Goal: Transaction & Acquisition: Book appointment/travel/reservation

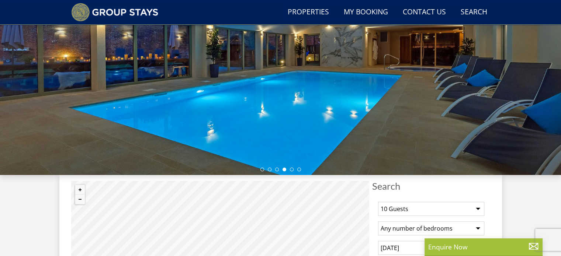
scroll to position [278, 0]
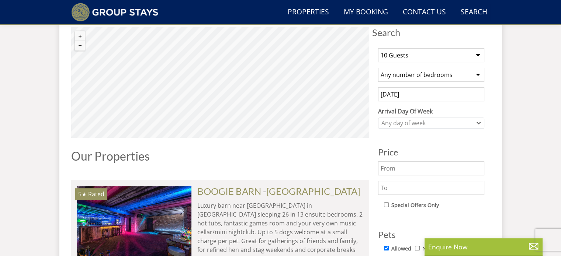
click at [387, 188] on input "text" at bounding box center [431, 188] width 106 height 14
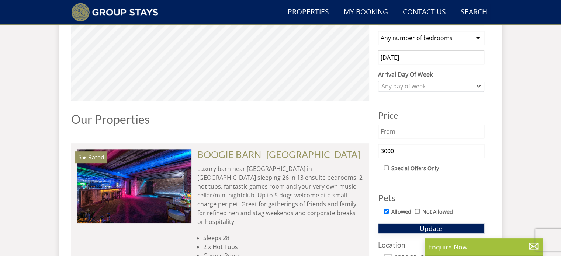
type input "3000"
click at [422, 226] on span "Update" at bounding box center [430, 228] width 22 height 9
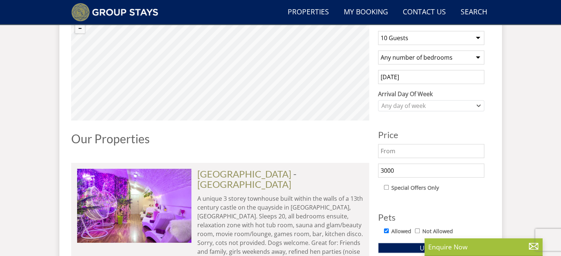
scroll to position [278, 0]
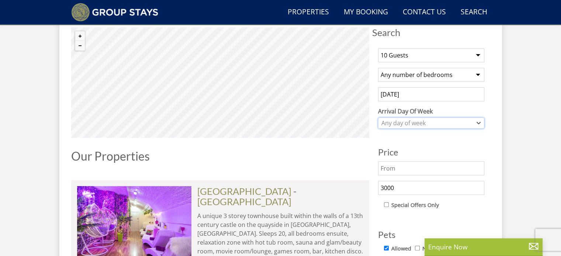
click at [394, 122] on div "Any day of week" at bounding box center [426, 123] width 95 height 8
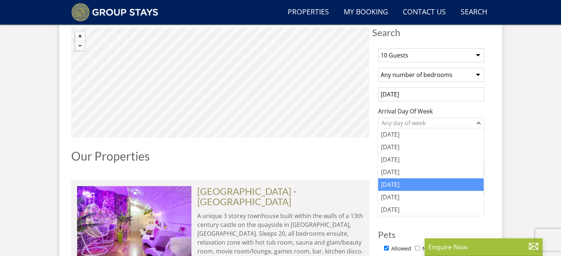
click at [390, 182] on div "[DATE]" at bounding box center [430, 184] width 105 height 13
click at [313, 168] on div "© MapTiler © OpenStreetMap contributors X [GEOGRAPHIC_DATA] [GEOGRAPHIC_DATA] /…" at bounding box center [220, 223] width 298 height 393
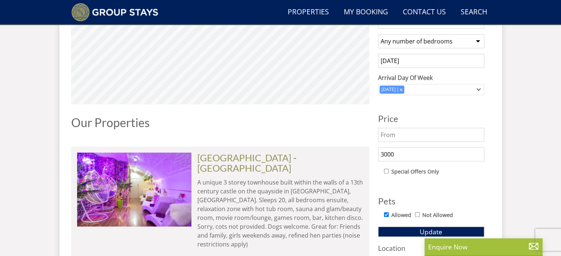
scroll to position [314, 0]
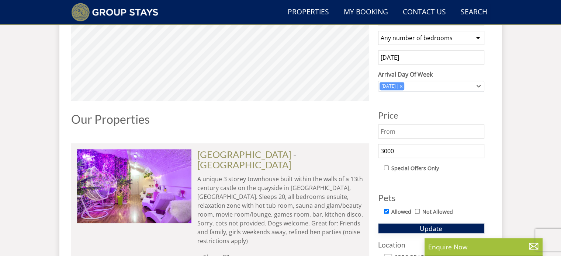
click at [403, 227] on button "Update" at bounding box center [431, 228] width 106 height 10
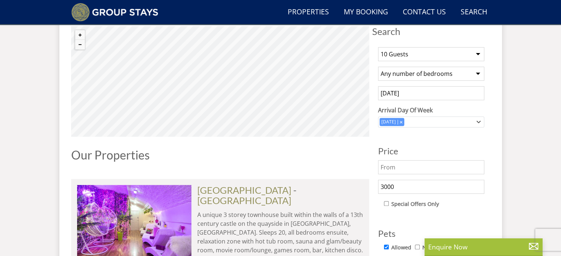
scroll to position [278, 0]
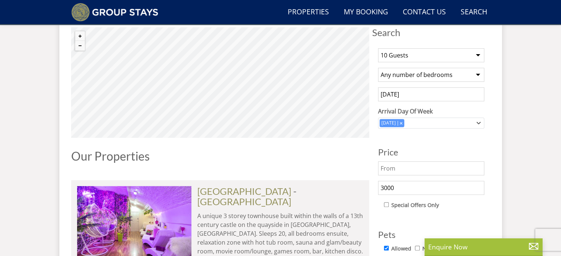
click at [416, 97] on input "[DATE]" at bounding box center [431, 94] width 106 height 14
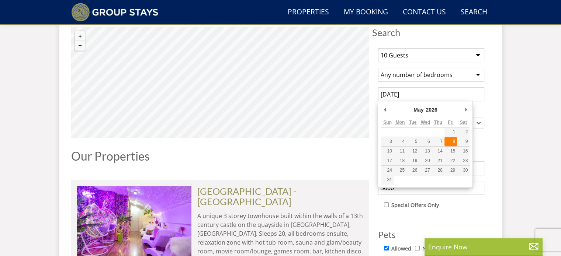
type input "[DATE]"
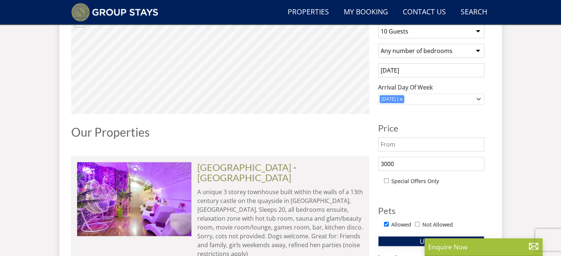
scroll to position [314, 0]
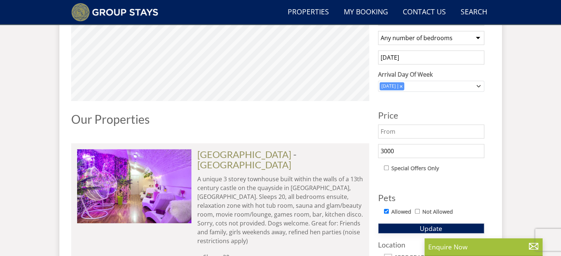
click at [410, 226] on button "Update" at bounding box center [431, 228] width 106 height 10
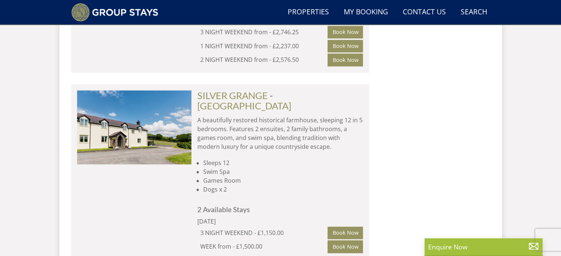
scroll to position [1052, 0]
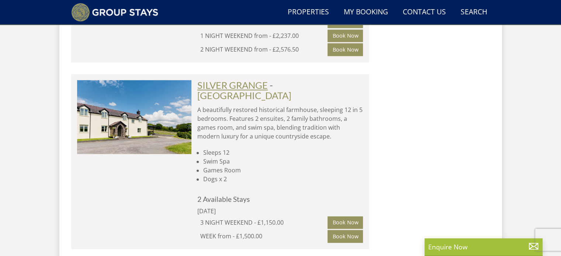
click at [251, 80] on link "SILVER GRANGE" at bounding box center [232, 85] width 70 height 11
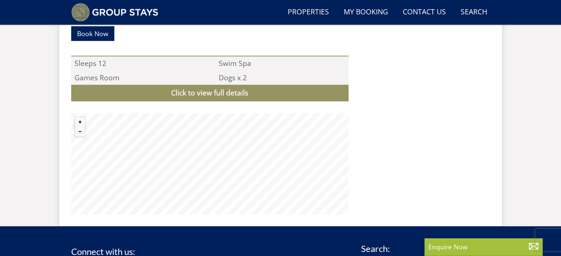
scroll to position [516, 0]
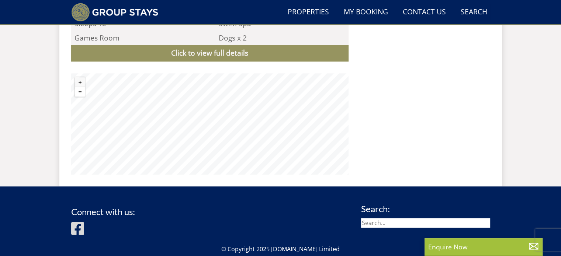
click at [76, 93] on button "Zoom out" at bounding box center [80, 92] width 10 height 10
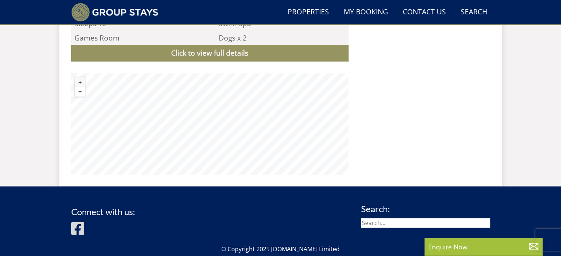
click at [76, 93] on button "Zoom out" at bounding box center [80, 92] width 10 height 10
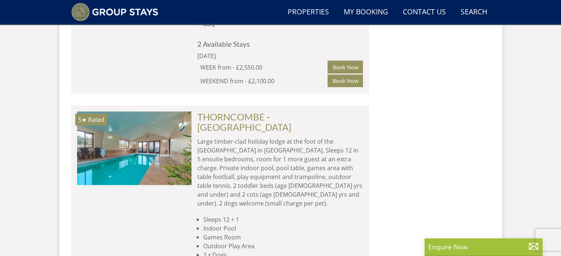
scroll to position [1420, 0]
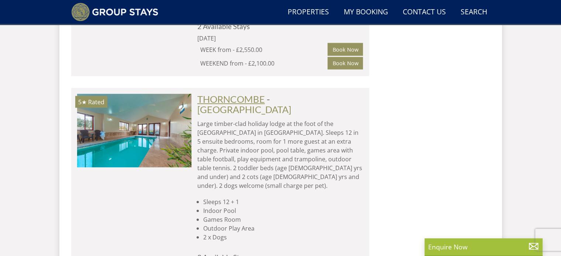
click at [238, 94] on link "THORNCOMBE" at bounding box center [230, 99] width 67 height 11
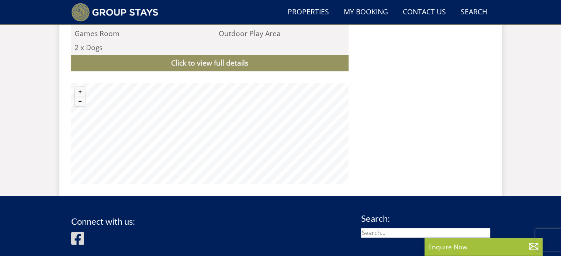
scroll to position [700, 0]
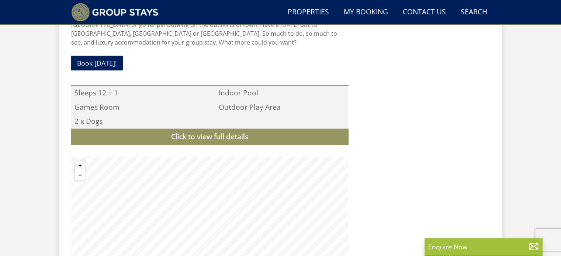
click at [80, 170] on button "Zoom out" at bounding box center [80, 175] width 10 height 10
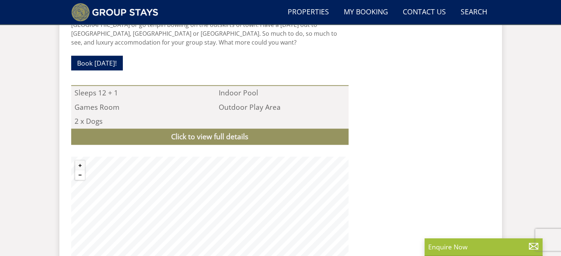
click at [80, 170] on button "Zoom out" at bounding box center [80, 175] width 10 height 10
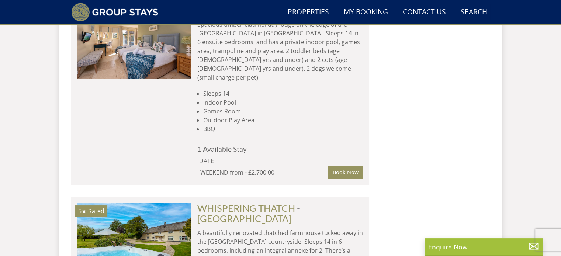
scroll to position [2747, 0]
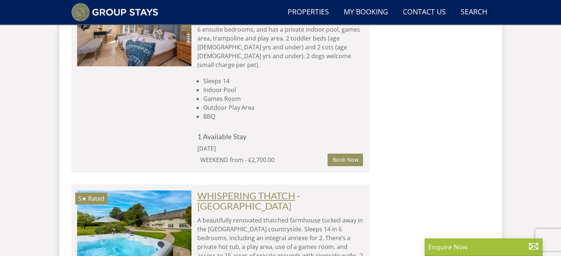
click at [237, 190] on link "WHISPERING THATCH" at bounding box center [246, 195] width 98 height 11
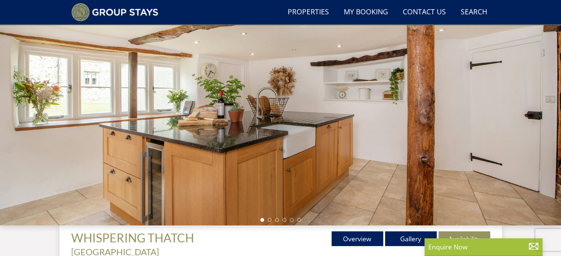
scroll to position [74, 0]
drag, startPoint x: 486, startPoint y: 114, endPoint x: 320, endPoint y: 129, distance: 166.6
click at [315, 132] on div at bounding box center [280, 96] width 561 height 258
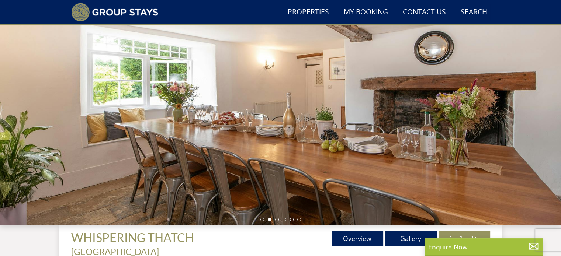
click at [513, 108] on div at bounding box center [280, 96] width 561 height 258
click at [277, 220] on li at bounding box center [277, 220] width 4 height 4
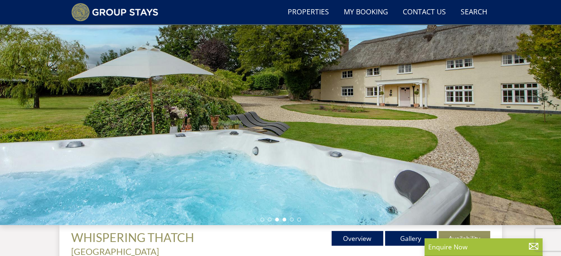
click at [284, 219] on li at bounding box center [284, 220] width 4 height 4
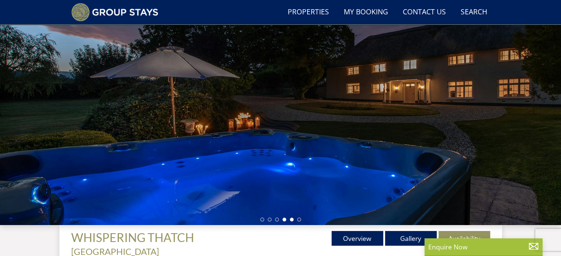
click at [292, 219] on li at bounding box center [292, 220] width 4 height 4
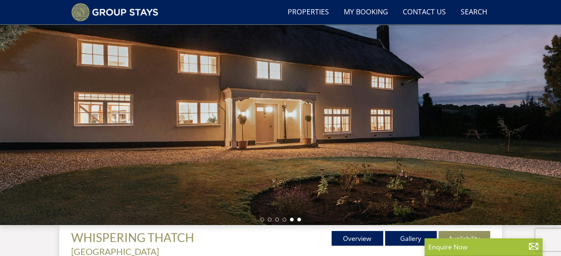
click at [300, 219] on li at bounding box center [299, 220] width 4 height 4
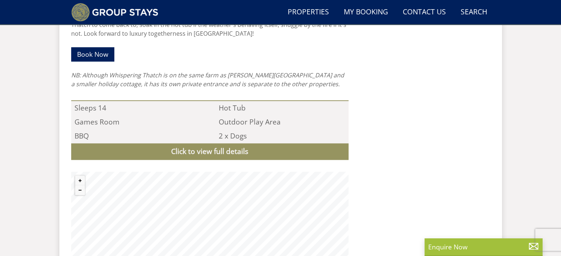
scroll to position [737, 0]
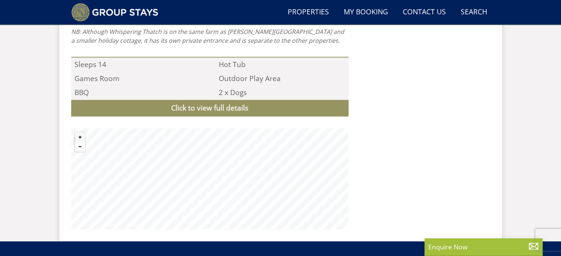
click at [78, 142] on button "Zoom out" at bounding box center [80, 147] width 10 height 10
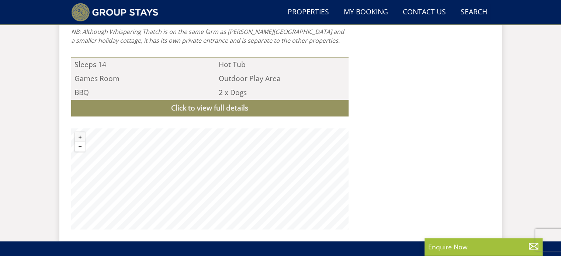
click at [78, 142] on button "Zoom out" at bounding box center [80, 147] width 10 height 10
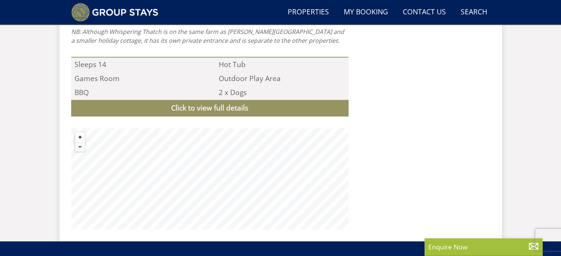
click at [81, 132] on button "Zoom in" at bounding box center [80, 137] width 10 height 10
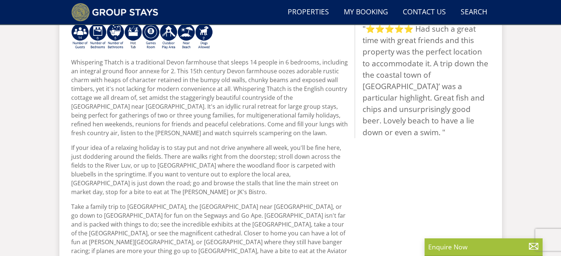
scroll to position [221, 0]
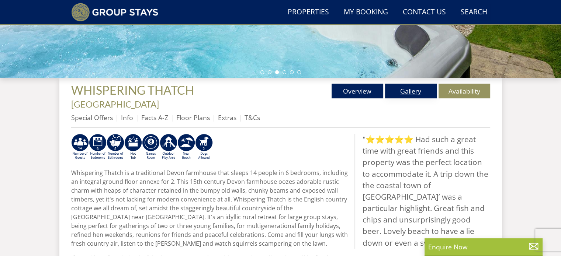
click at [423, 88] on link "Gallery" at bounding box center [411, 91] width 52 height 15
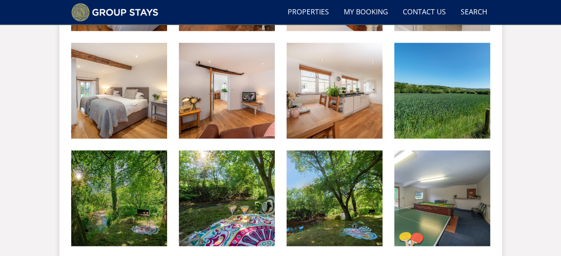
scroll to position [958, 0]
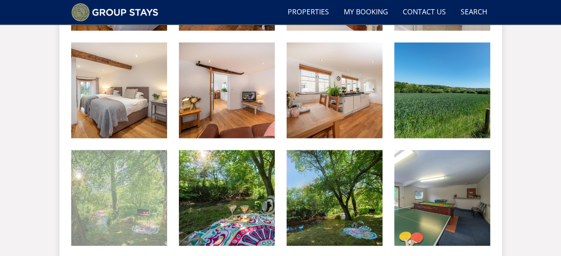
click at [123, 199] on img at bounding box center [119, 198] width 96 height 96
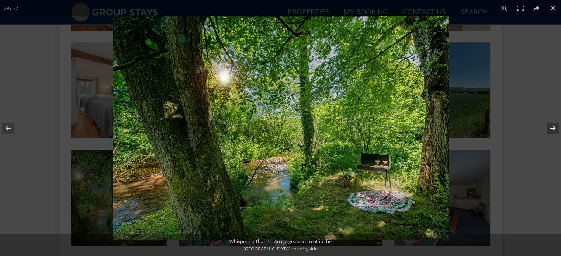
click at [554, 125] on button at bounding box center [548, 128] width 26 height 37
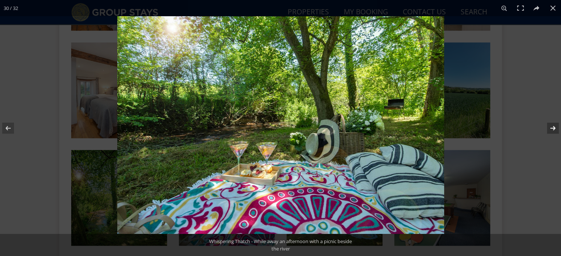
click at [554, 125] on button at bounding box center [548, 128] width 26 height 37
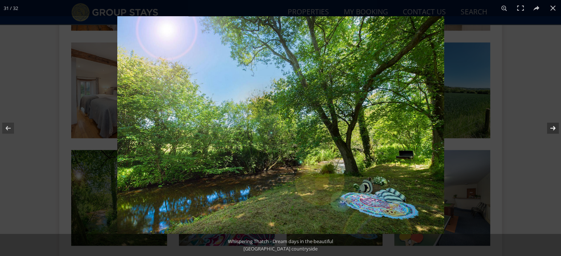
click at [554, 125] on button at bounding box center [548, 128] width 26 height 37
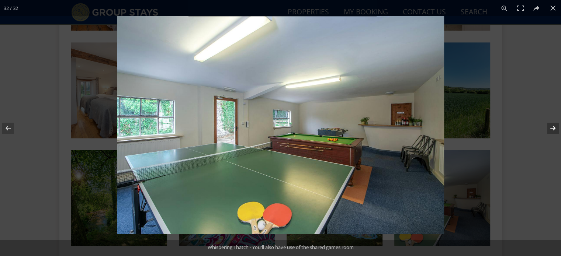
click at [554, 125] on button at bounding box center [548, 128] width 26 height 37
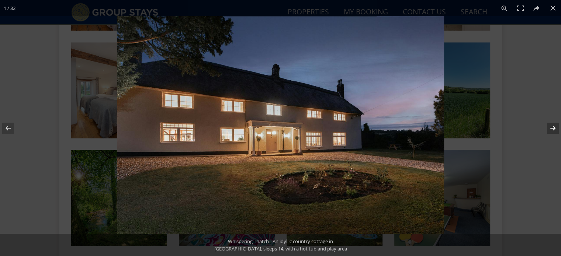
click at [554, 125] on button at bounding box center [548, 128] width 26 height 37
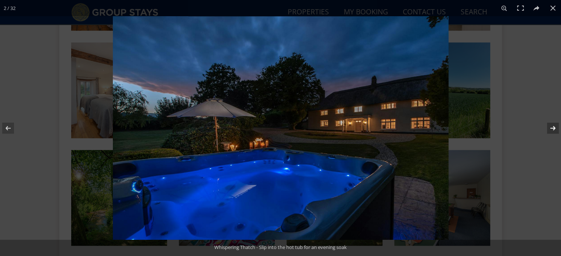
click at [554, 125] on button at bounding box center [548, 128] width 26 height 37
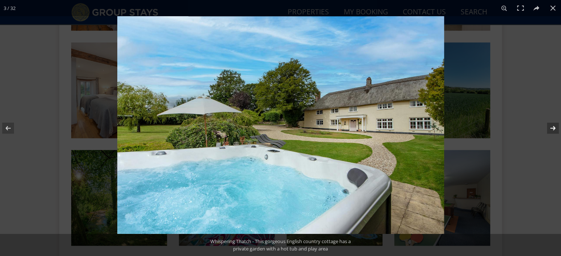
click at [554, 125] on button at bounding box center [548, 128] width 26 height 37
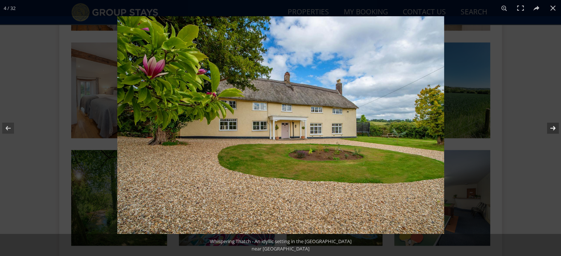
click at [554, 125] on button at bounding box center [548, 128] width 26 height 37
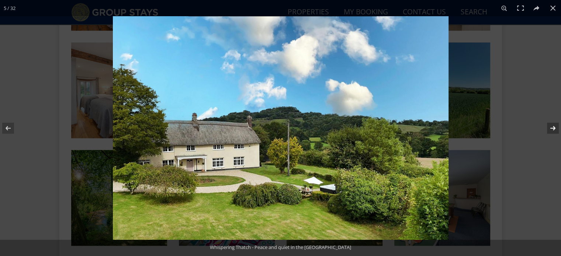
click at [554, 125] on button at bounding box center [548, 128] width 26 height 37
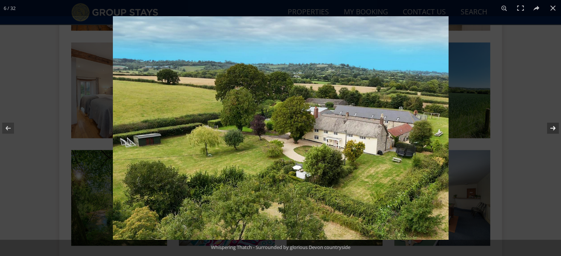
click at [554, 125] on button at bounding box center [548, 128] width 26 height 37
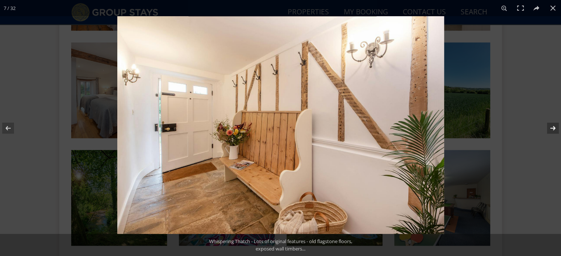
click at [554, 125] on button at bounding box center [548, 128] width 26 height 37
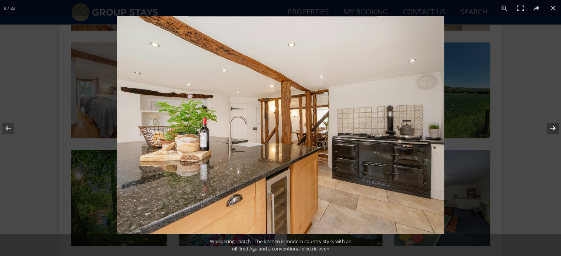
click at [554, 125] on button at bounding box center [548, 128] width 26 height 37
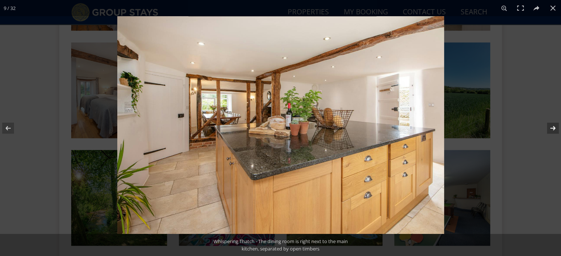
click at [554, 125] on button at bounding box center [548, 128] width 26 height 37
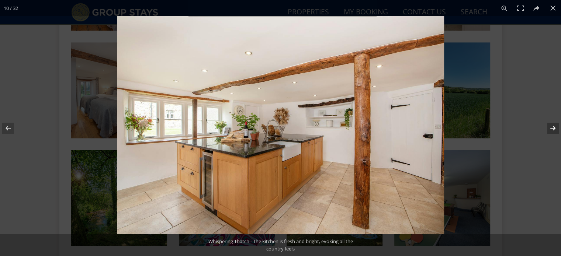
click at [554, 125] on button at bounding box center [548, 128] width 26 height 37
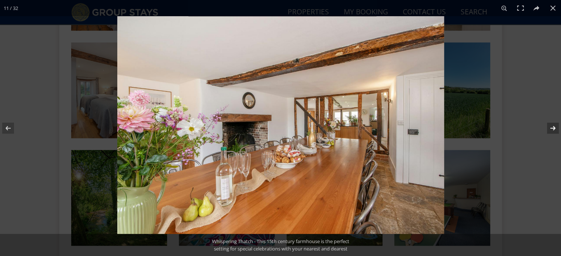
click at [554, 125] on button at bounding box center [548, 128] width 26 height 37
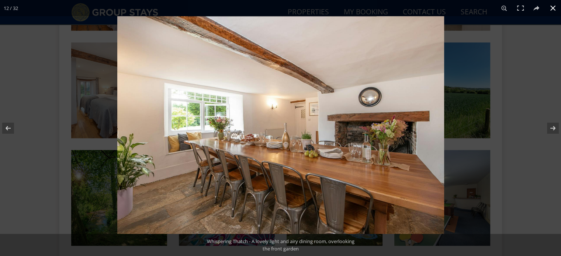
click at [554, 10] on button at bounding box center [552, 8] width 16 height 16
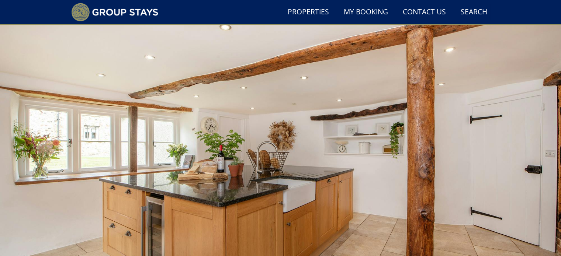
scroll to position [0, 0]
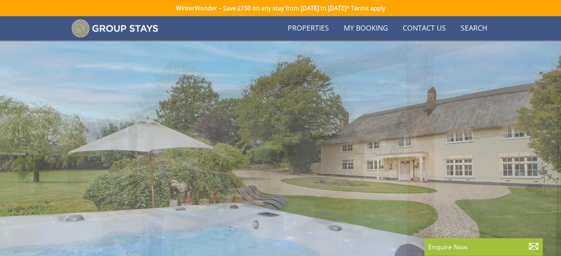
scroll to position [221, 0]
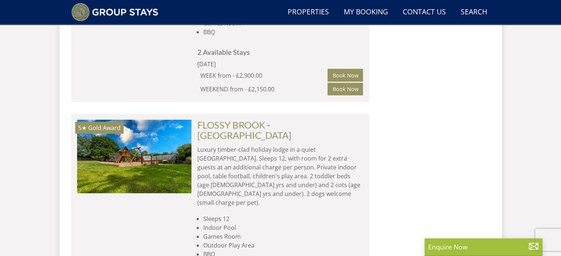
scroll to position [2194, 0]
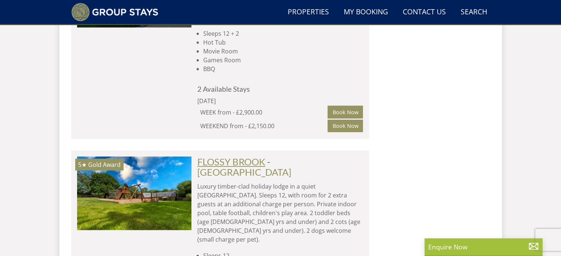
click at [245, 156] on link "FLOSSY BROOK" at bounding box center [231, 161] width 68 height 11
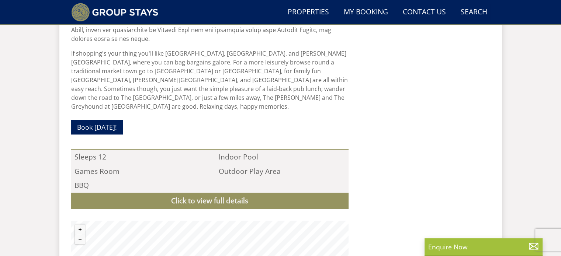
scroll to position [737, 0]
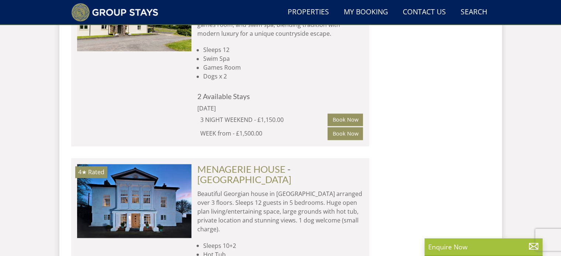
scroll to position [1199, 0]
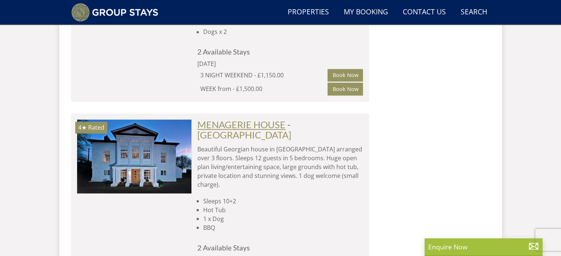
click at [240, 119] on link "MENAGERIE HOUSE" at bounding box center [241, 124] width 88 height 11
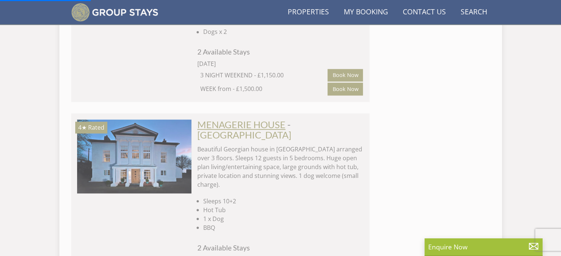
click at [224, 119] on link "MENAGERIE HOUSE" at bounding box center [241, 124] width 88 height 11
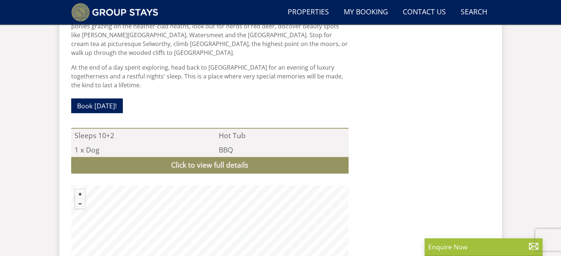
scroll to position [663, 0]
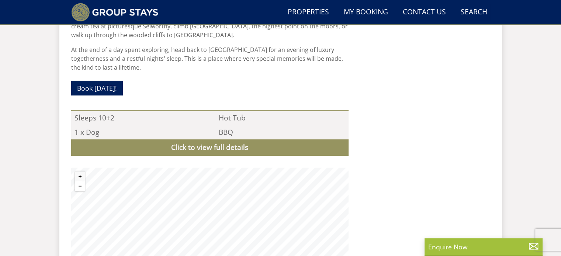
click at [77, 181] on button "Zoom out" at bounding box center [80, 186] width 10 height 10
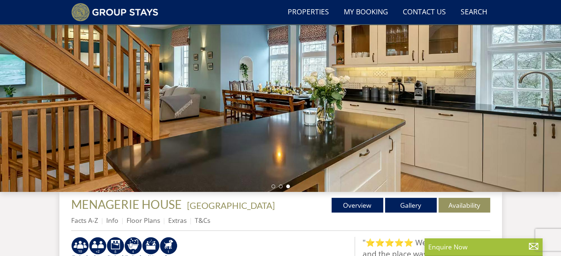
scroll to position [147, 0]
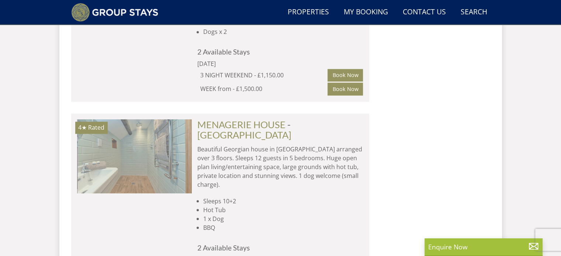
scroll to position [0, 1830]
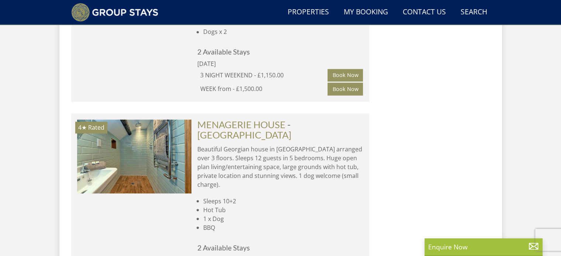
drag, startPoint x: 436, startPoint y: 164, endPoint x: 428, endPoint y: 166, distance: 8.9
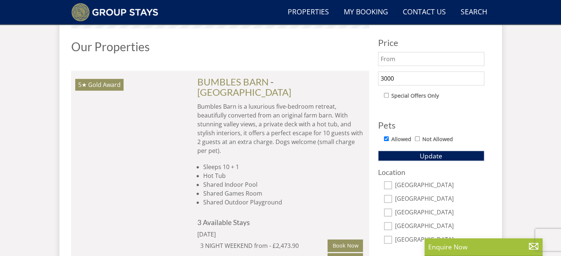
scroll to position [388, 0]
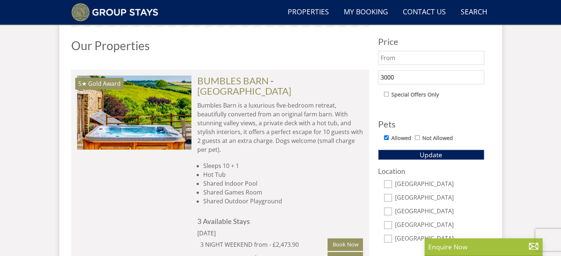
click at [388, 137] on input "Allowed" at bounding box center [386, 137] width 5 height 5
checkbox input "false"
click at [429, 153] on span "Update" at bounding box center [430, 154] width 22 height 9
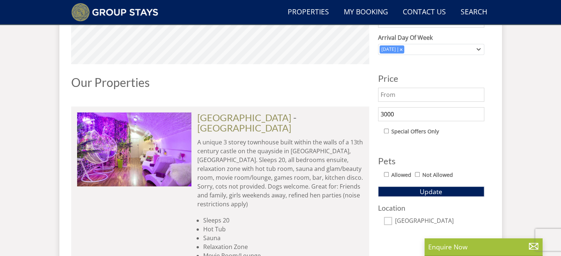
scroll to position [278, 0]
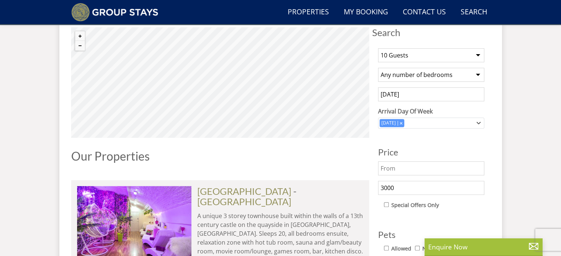
click at [396, 93] on input "[DATE]" at bounding box center [431, 94] width 106 height 14
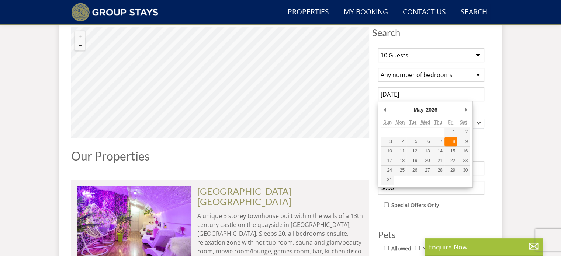
type input "[DATE]"
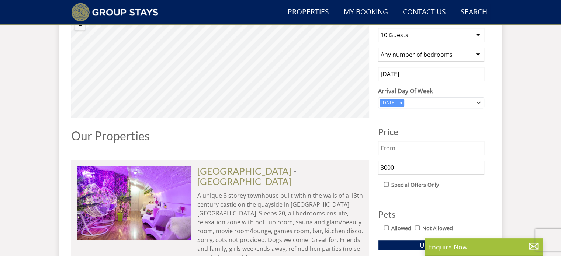
scroll to position [314, 0]
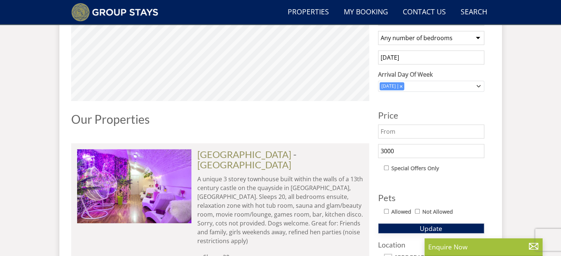
click at [417, 228] on button "Update" at bounding box center [431, 228] width 106 height 10
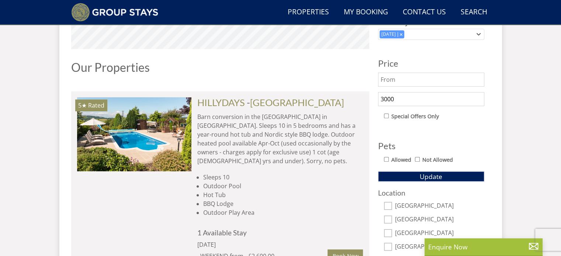
scroll to position [388, 0]
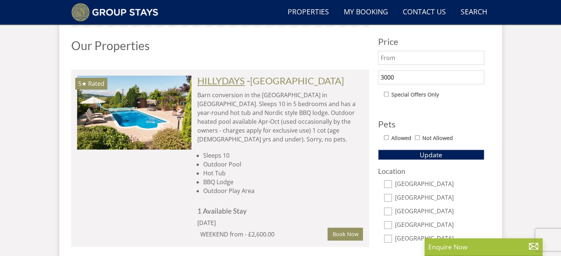
click at [237, 83] on link "HILLYDAYS" at bounding box center [221, 80] width 48 height 11
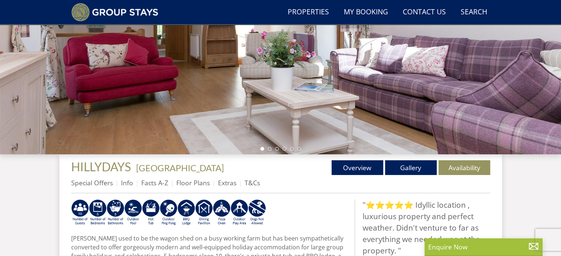
scroll to position [74, 0]
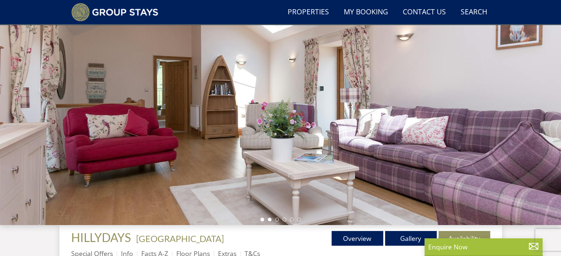
click at [269, 221] on li at bounding box center [270, 220] width 4 height 4
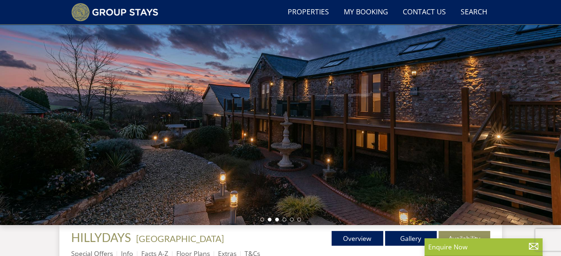
click at [276, 220] on li at bounding box center [277, 220] width 4 height 4
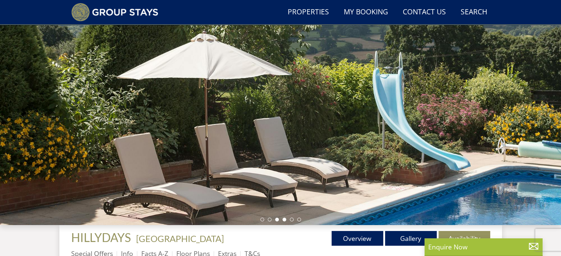
click at [284, 219] on li at bounding box center [284, 220] width 4 height 4
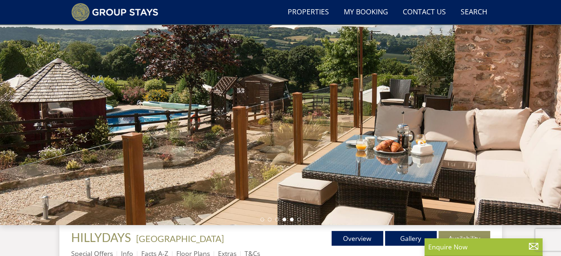
click at [292, 219] on li at bounding box center [292, 220] width 4 height 4
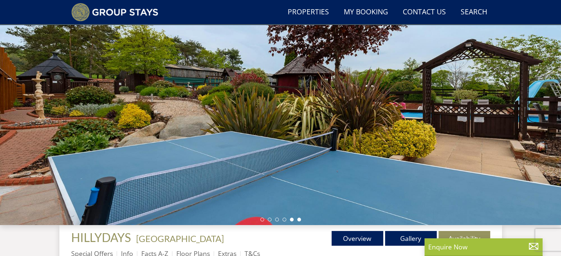
click at [299, 219] on li at bounding box center [299, 220] width 4 height 4
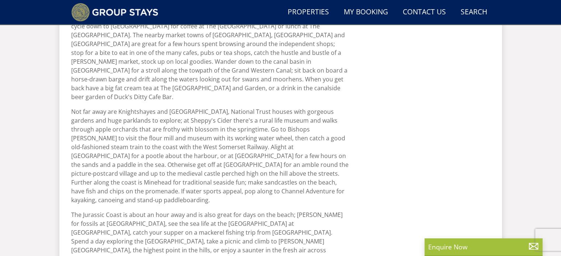
scroll to position [184, 0]
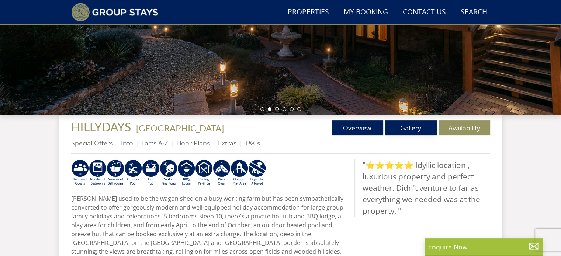
click at [418, 128] on link "Gallery" at bounding box center [411, 128] width 52 height 15
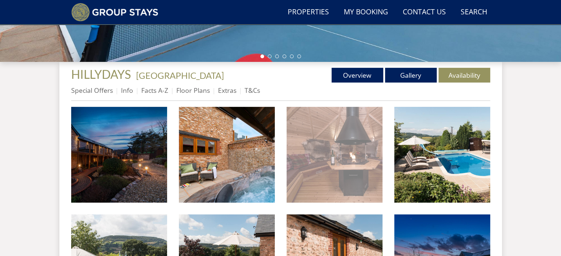
scroll to position [258, 0]
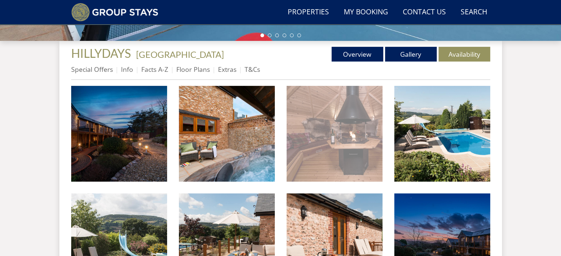
click at [341, 133] on img at bounding box center [334, 134] width 96 height 96
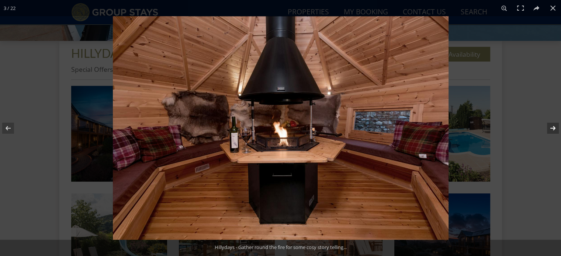
click at [554, 128] on button at bounding box center [548, 128] width 26 height 37
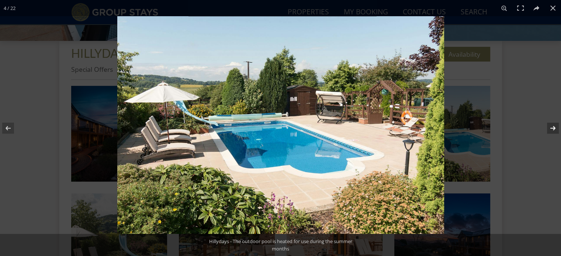
click at [554, 128] on button at bounding box center [548, 128] width 26 height 37
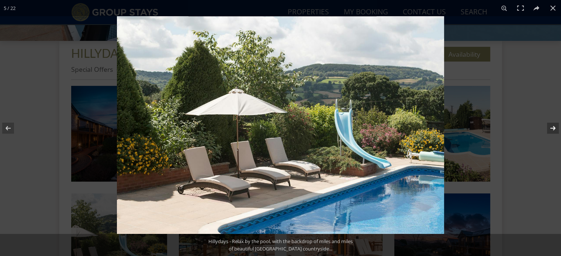
click at [554, 128] on button at bounding box center [548, 128] width 26 height 37
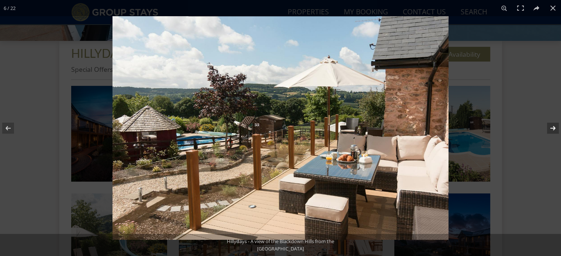
click at [554, 128] on button at bounding box center [548, 128] width 26 height 37
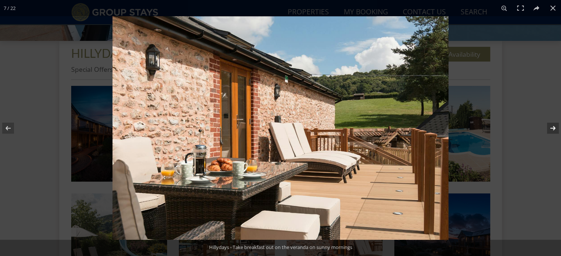
click at [554, 128] on button at bounding box center [548, 128] width 26 height 37
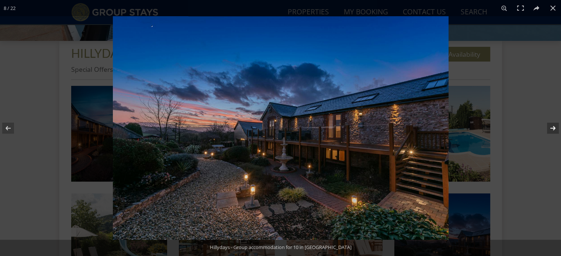
click at [554, 128] on button at bounding box center [548, 128] width 26 height 37
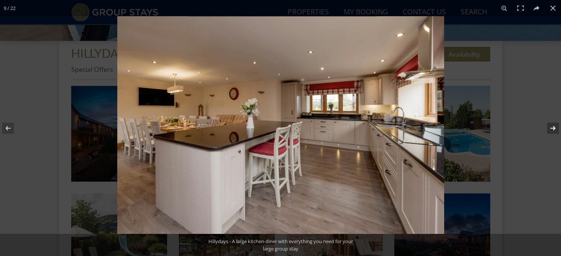
click at [554, 128] on button at bounding box center [548, 128] width 26 height 37
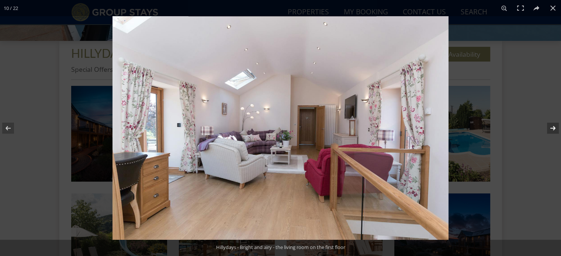
click at [554, 128] on button at bounding box center [548, 128] width 26 height 37
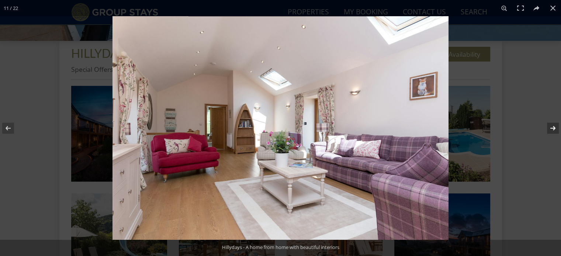
click at [554, 128] on button at bounding box center [548, 128] width 26 height 37
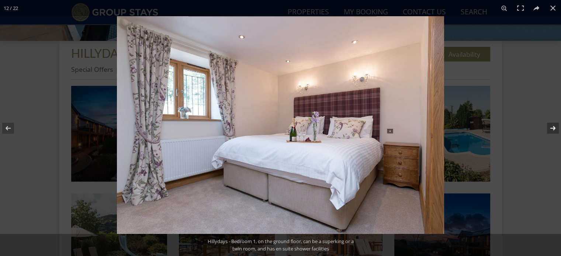
click at [554, 128] on button at bounding box center [548, 128] width 26 height 37
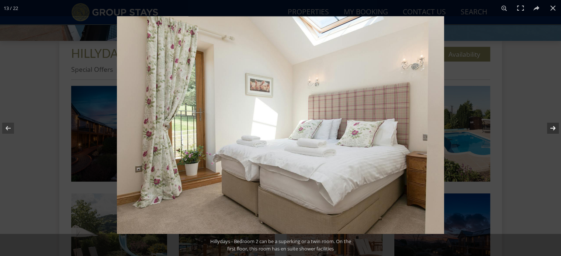
click at [554, 128] on button at bounding box center [548, 128] width 26 height 37
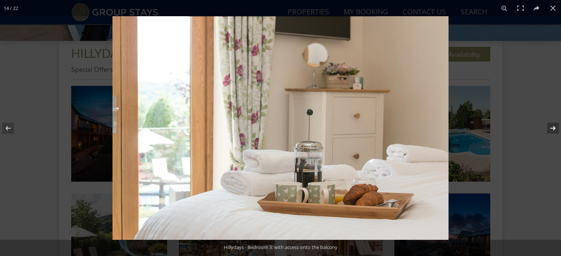
click at [554, 128] on button at bounding box center [548, 128] width 26 height 37
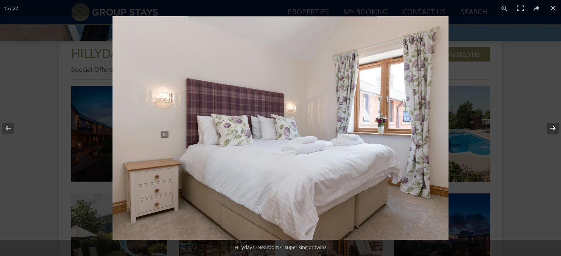
click at [554, 128] on button at bounding box center [548, 128] width 26 height 37
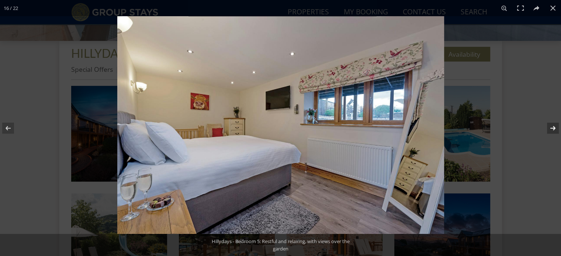
click at [554, 128] on button at bounding box center [548, 128] width 26 height 37
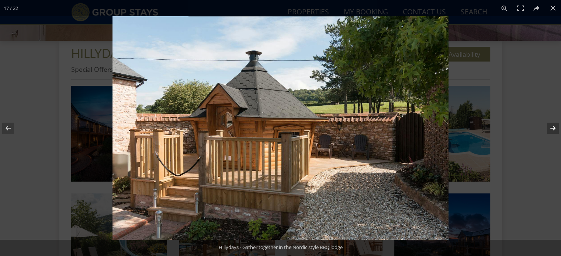
click at [554, 128] on button at bounding box center [548, 128] width 26 height 37
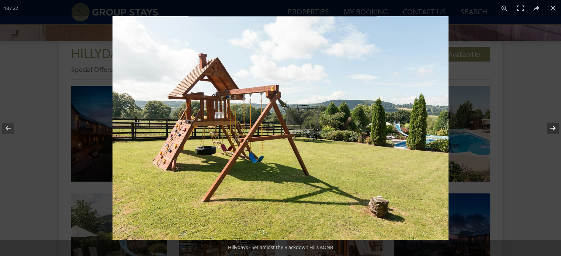
click at [554, 128] on button at bounding box center [548, 128] width 26 height 37
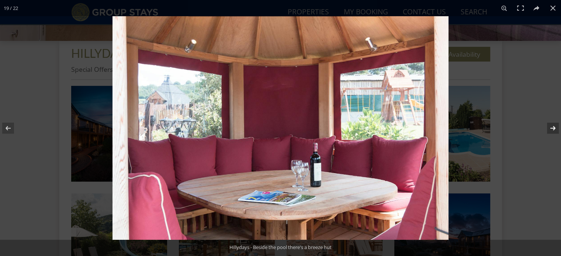
click at [554, 128] on button at bounding box center [548, 128] width 26 height 37
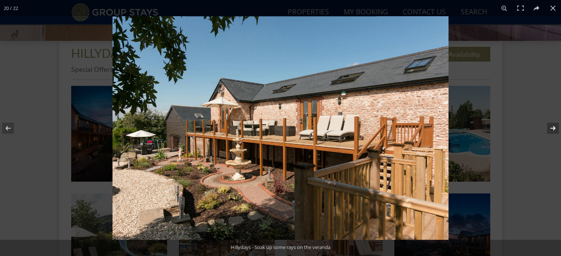
click at [554, 128] on button at bounding box center [548, 128] width 26 height 37
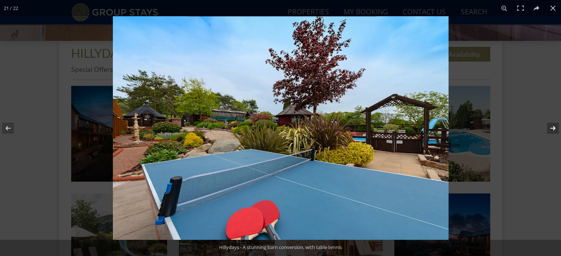
click at [554, 128] on button at bounding box center [548, 128] width 26 height 37
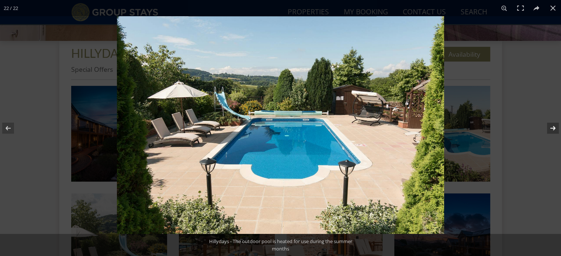
click at [554, 128] on button at bounding box center [548, 128] width 26 height 37
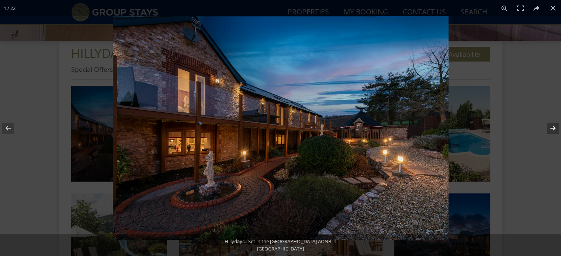
click at [554, 128] on button at bounding box center [548, 128] width 26 height 37
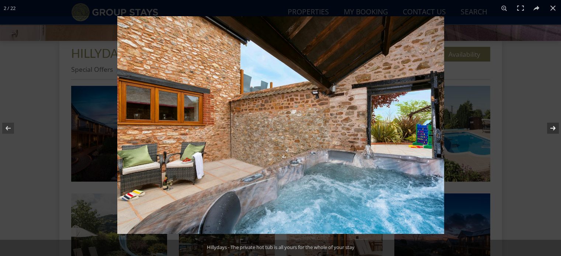
click at [554, 128] on button at bounding box center [548, 128] width 26 height 37
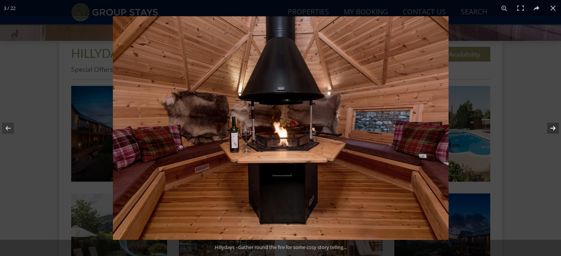
click at [554, 128] on button at bounding box center [548, 128] width 26 height 37
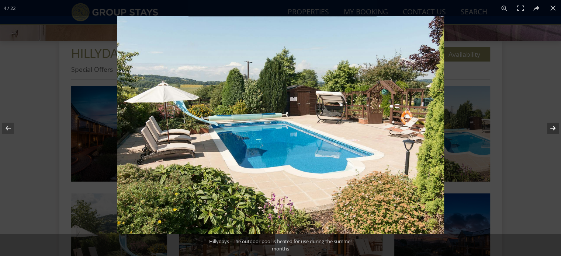
click at [554, 128] on button at bounding box center [548, 128] width 26 height 37
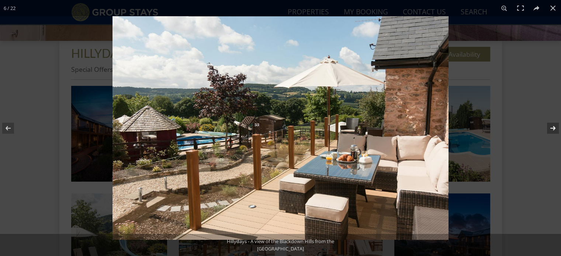
click at [554, 128] on button at bounding box center [548, 128] width 26 height 37
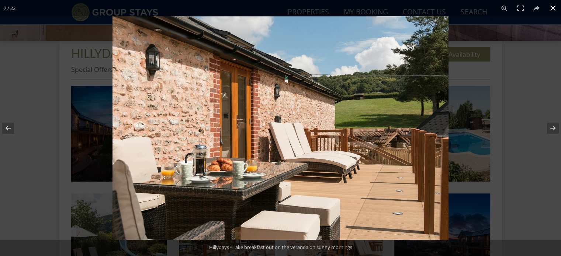
click at [551, 10] on button at bounding box center [552, 8] width 16 height 16
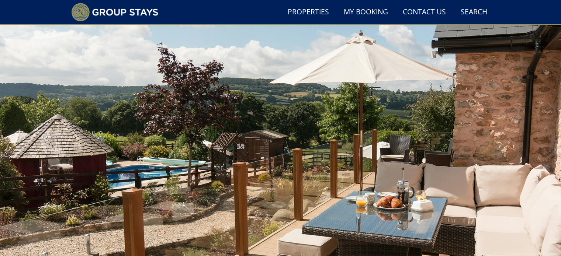
scroll to position [0, 0]
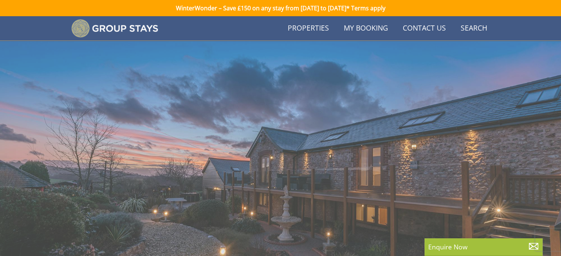
scroll to position [184, 0]
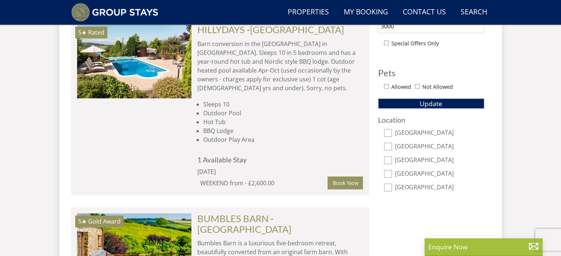
scroll to position [388, 0]
